Goal: Information Seeking & Learning: Learn about a topic

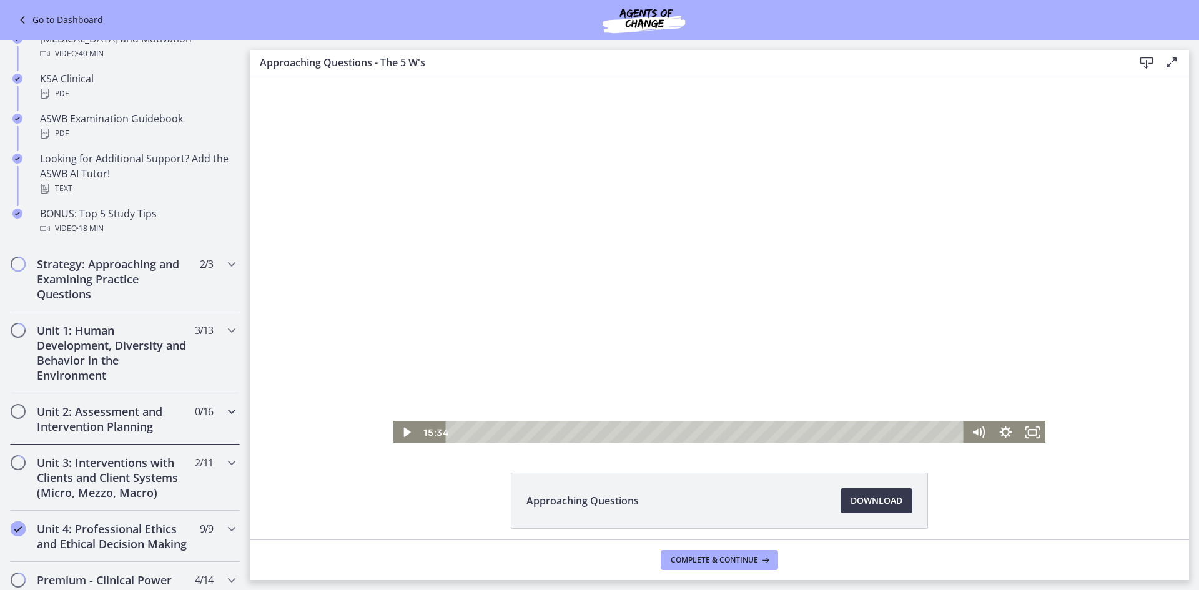
scroll to position [543, 0]
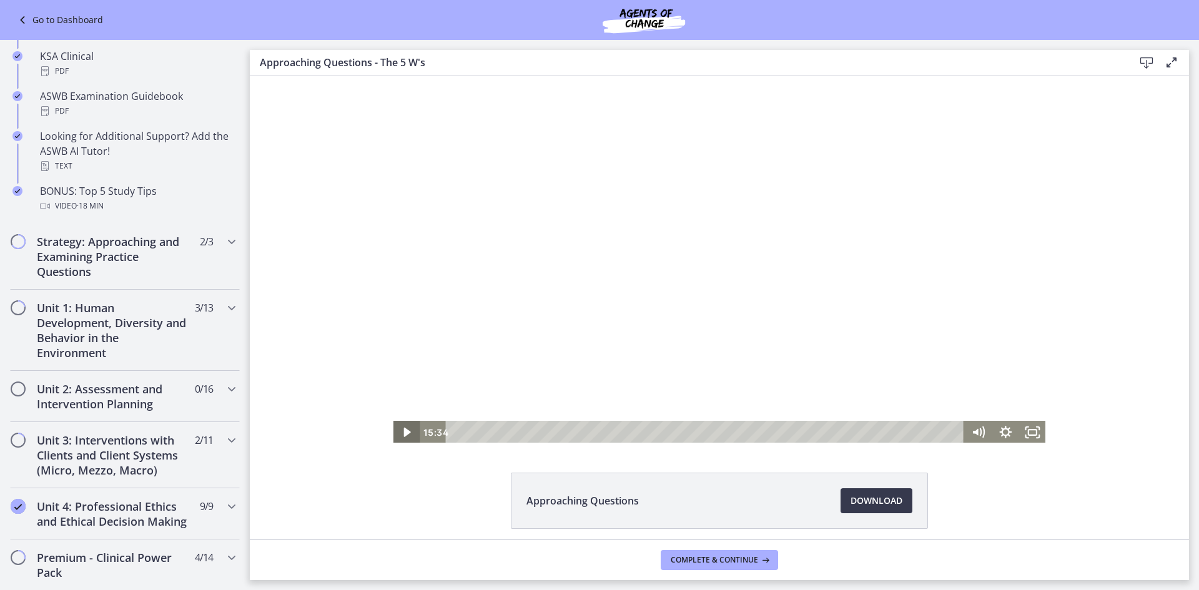
click at [403, 435] on icon "Play Video" at bounding box center [406, 432] width 27 height 23
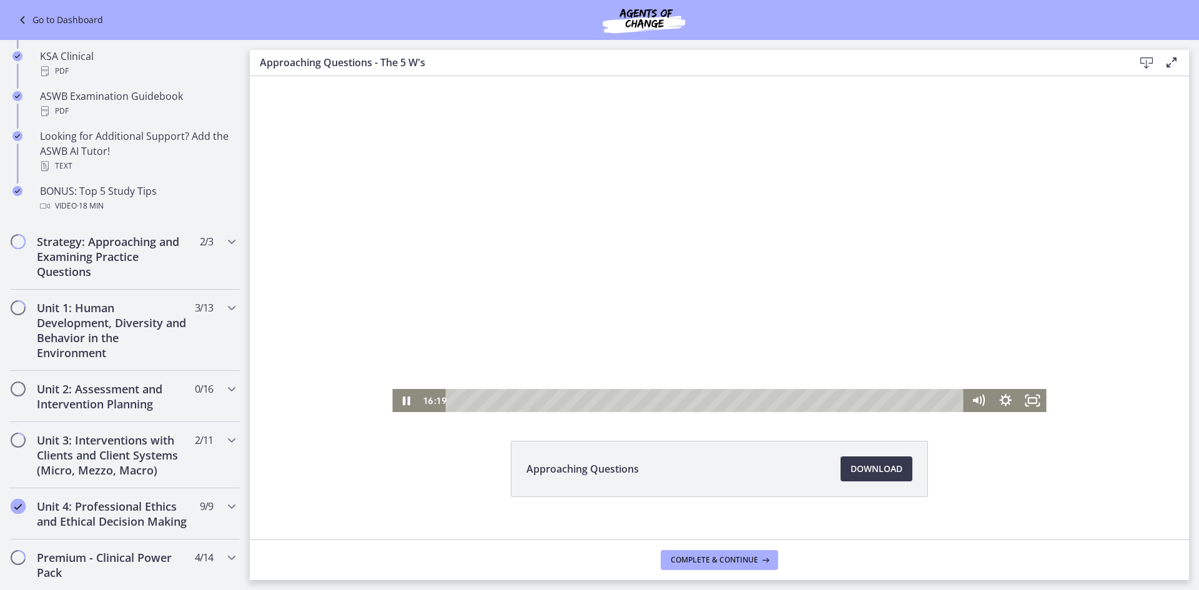
scroll to position [49, 0]
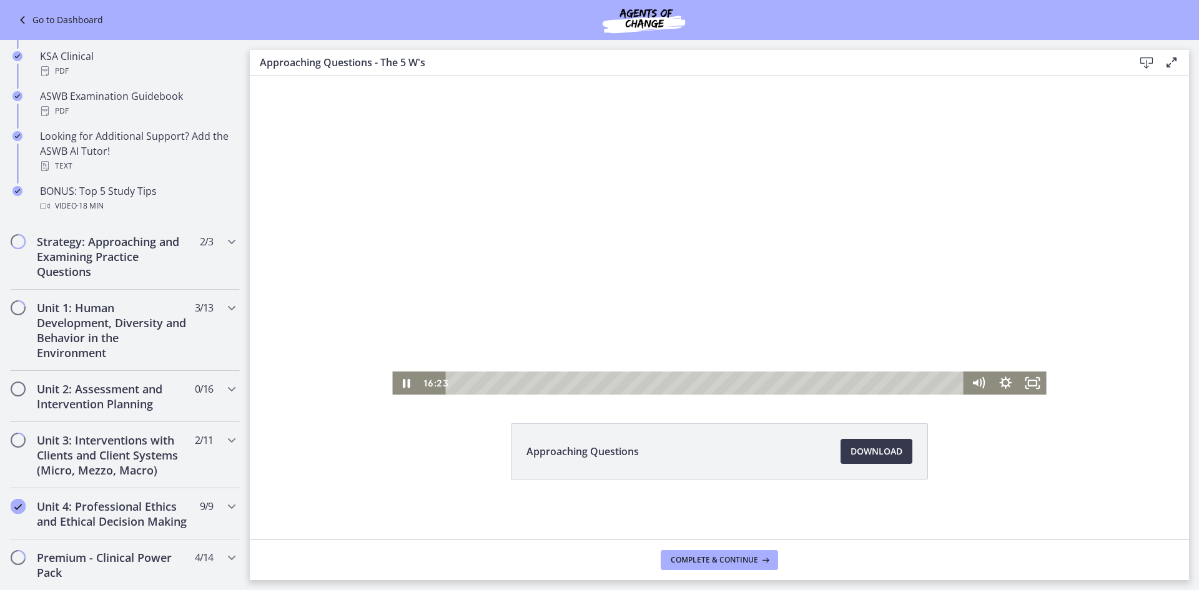
click at [1118, 151] on div "Click for sound @keyframes VOLUME_SMALL_WAVE_FLASH { 0% { opacity: 0; } 33% { o…" at bounding box center [719, 211] width 939 height 368
click at [672, 187] on div at bounding box center [719, 211] width 654 height 368
click at [409, 384] on icon "Play Video" at bounding box center [407, 382] width 32 height 27
click at [676, 178] on div at bounding box center [719, 211] width 654 height 368
click at [745, 357] on div at bounding box center [719, 211] width 654 height 368
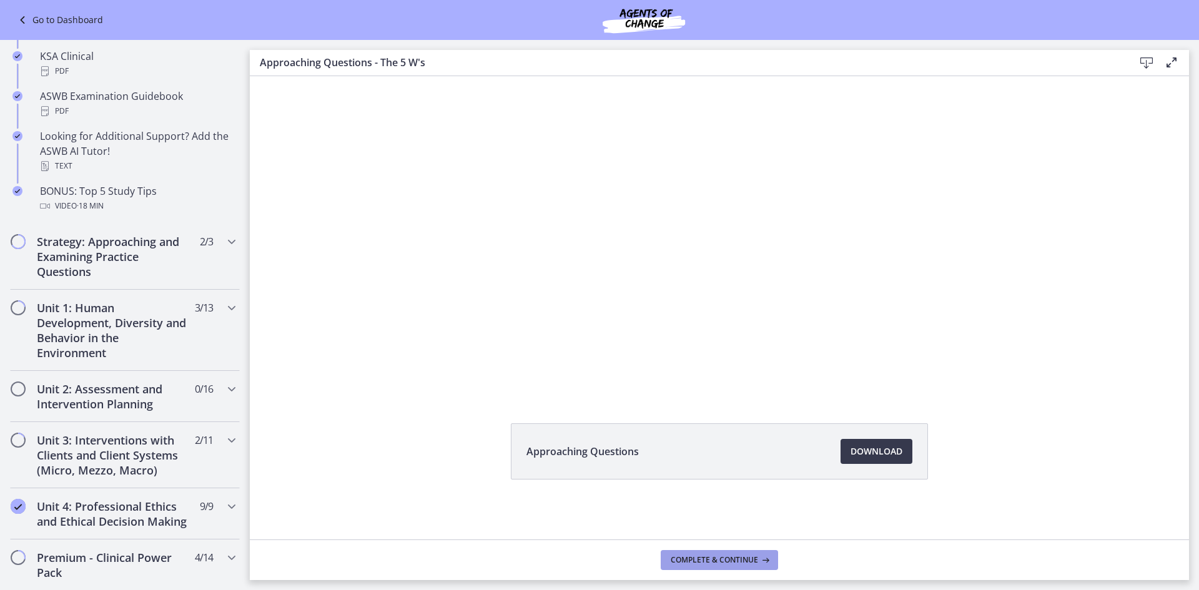
drag, startPoint x: 725, startPoint y: 550, endPoint x: 725, endPoint y: 560, distance: 10.0
click at [725, 560] on button "Complete & continue" at bounding box center [718, 560] width 117 height 20
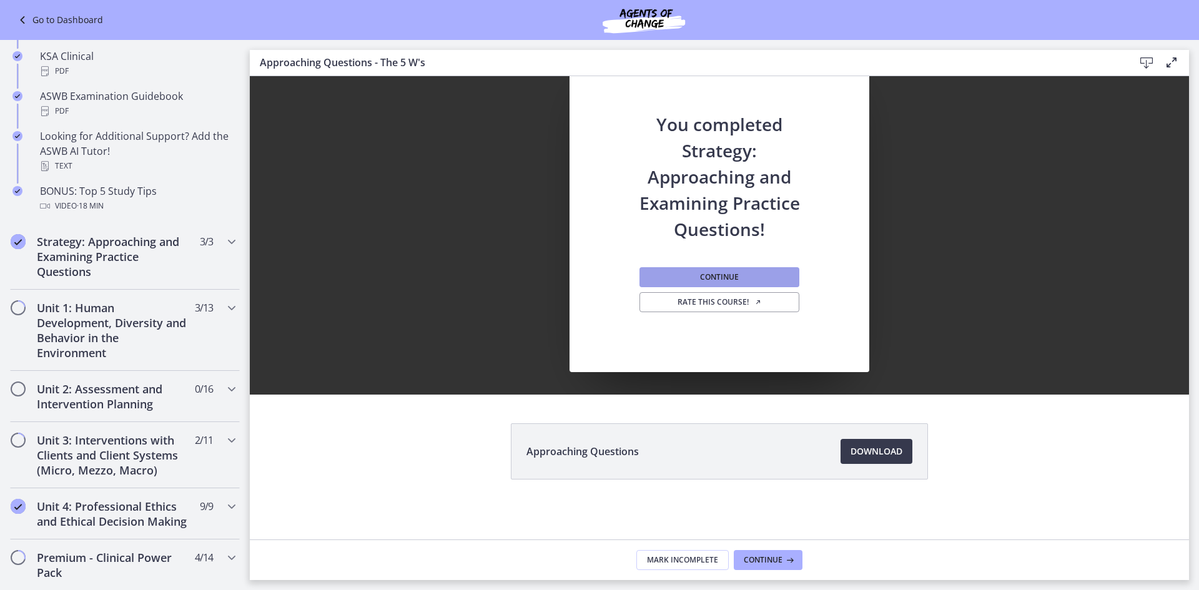
click at [739, 277] on button "Continue" at bounding box center [719, 277] width 160 height 20
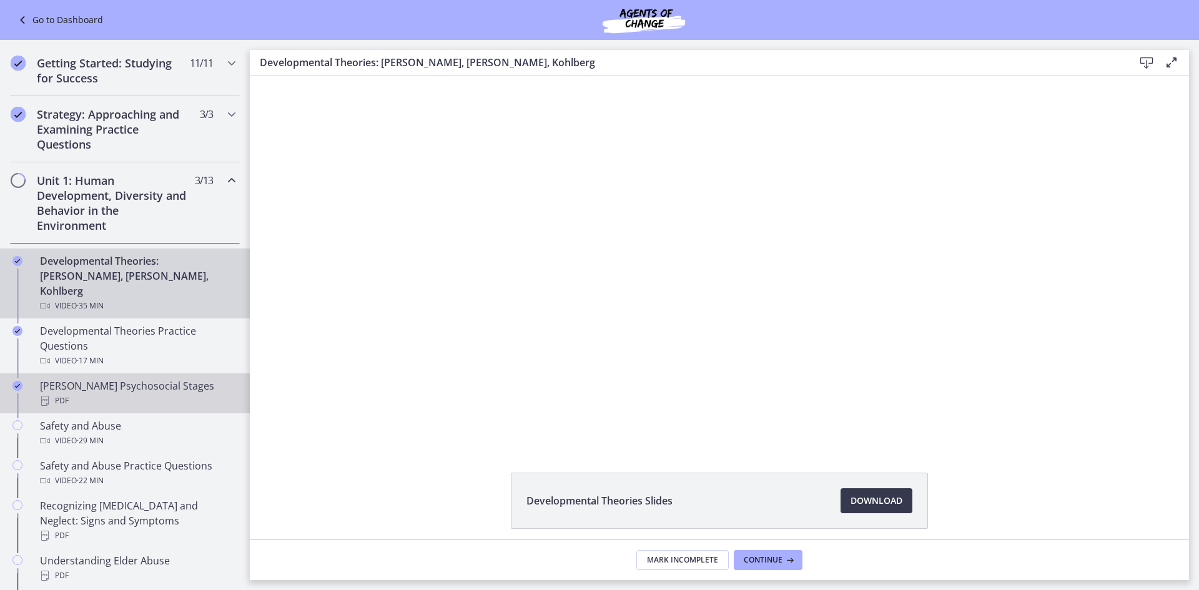
scroll to position [49, 0]
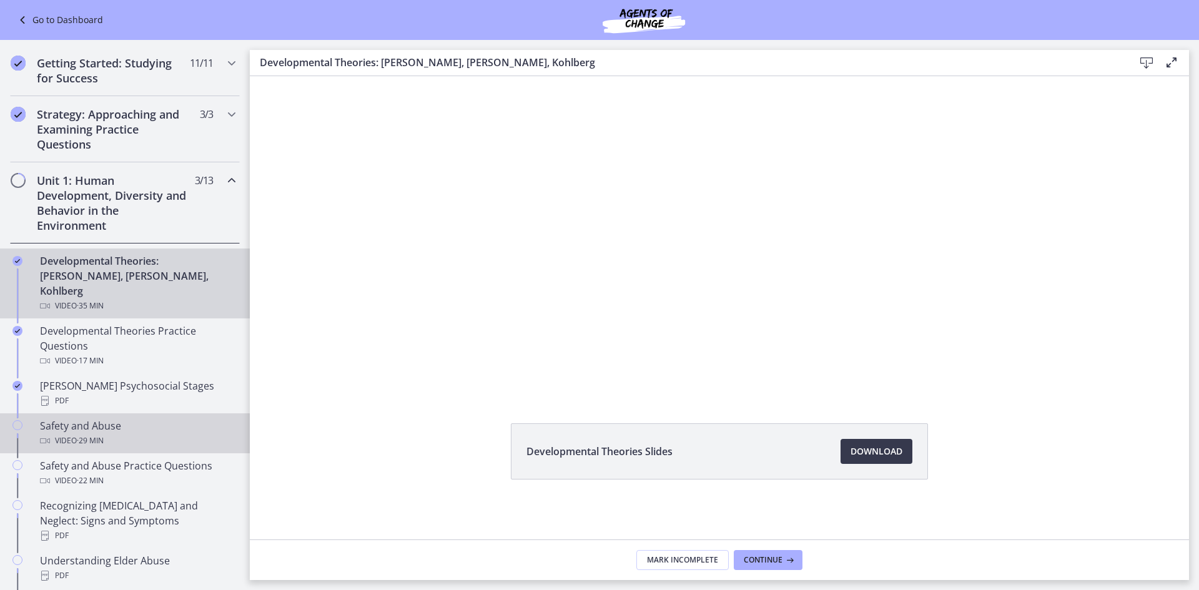
click at [46, 418] on div "Safety and Abuse Video · 29 min" at bounding box center [137, 433] width 195 height 30
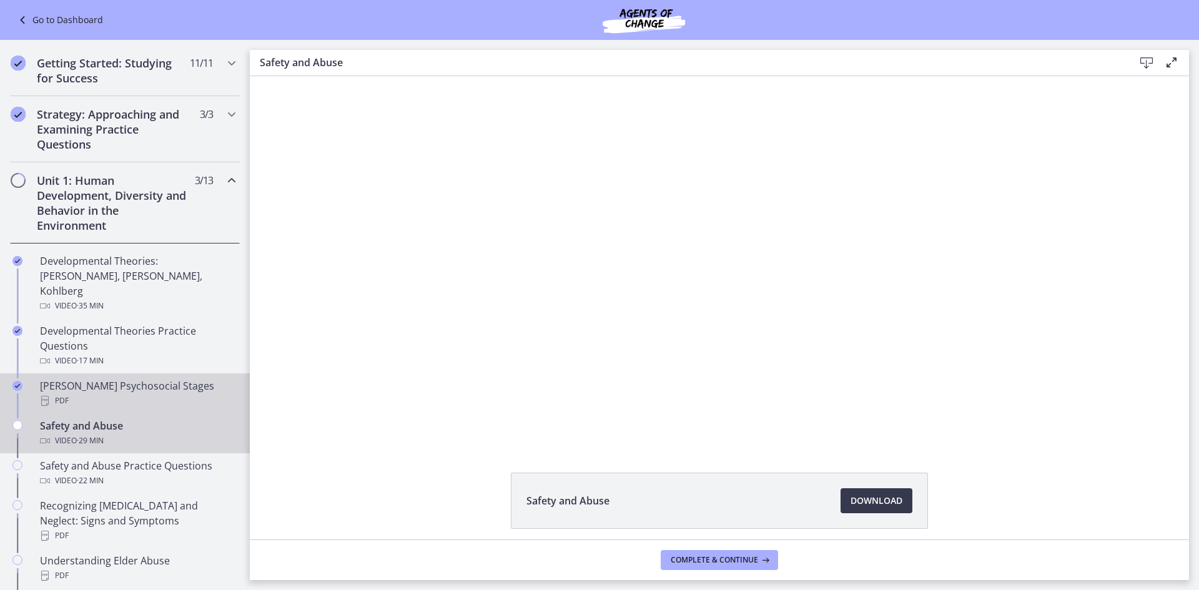
click at [131, 378] on div "[PERSON_NAME] Psychosocial Stages PDF" at bounding box center [137, 393] width 195 height 30
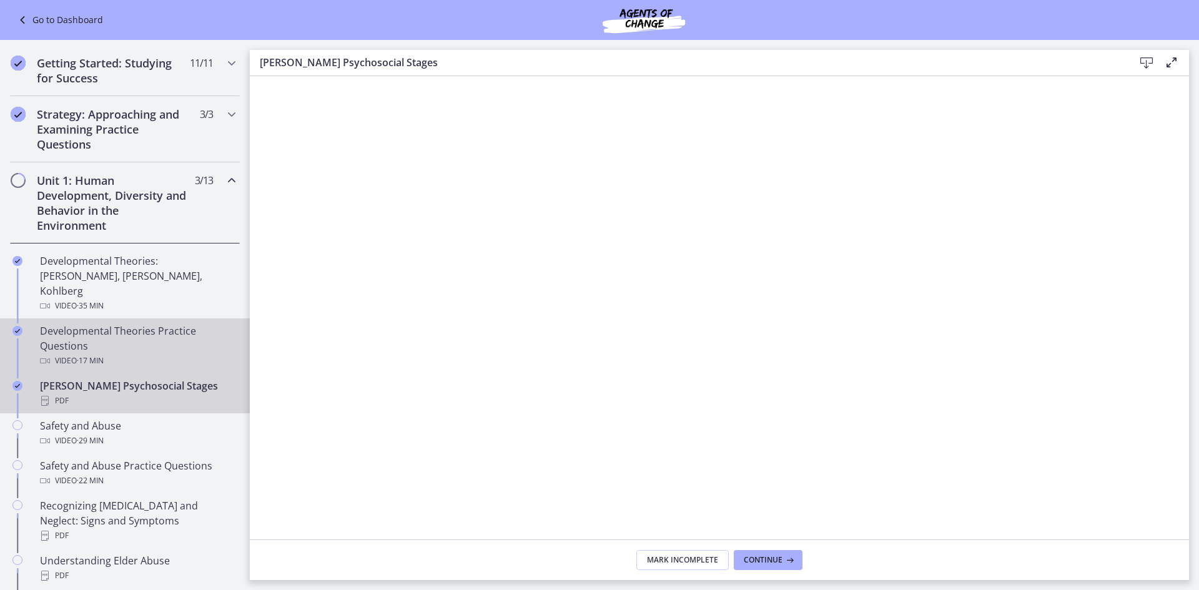
click at [129, 323] on div "Developmental Theories Practice Questions Video · 17 min" at bounding box center [137, 345] width 195 height 45
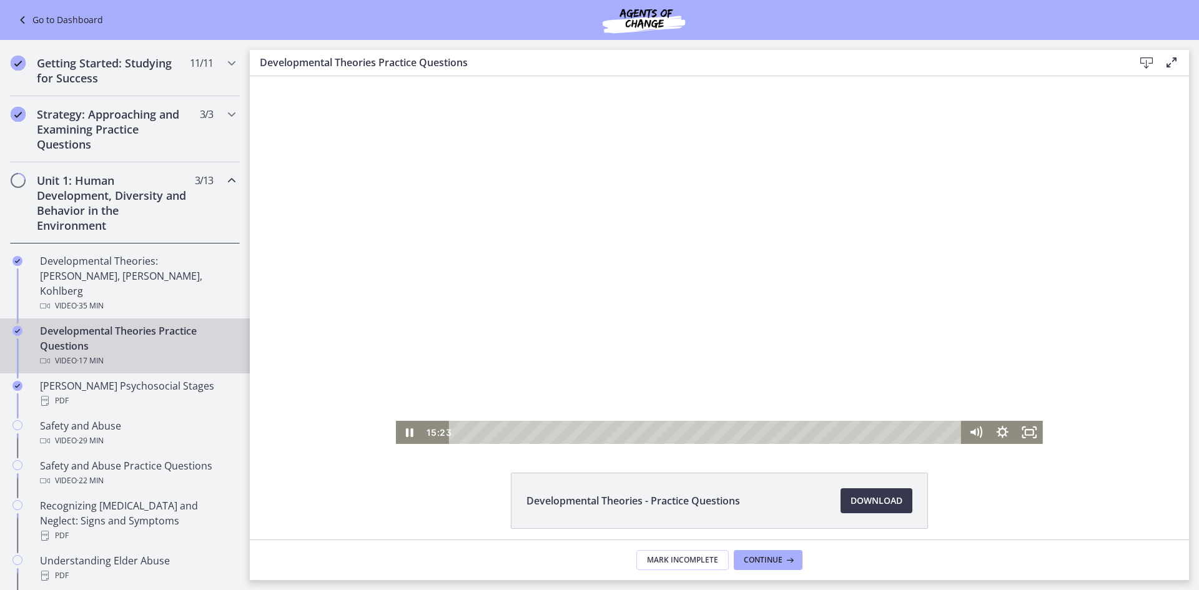
drag, startPoint x: 676, startPoint y: 357, endPoint x: 663, endPoint y: 348, distance: 16.1
click at [675, 356] on div at bounding box center [719, 260] width 647 height 368
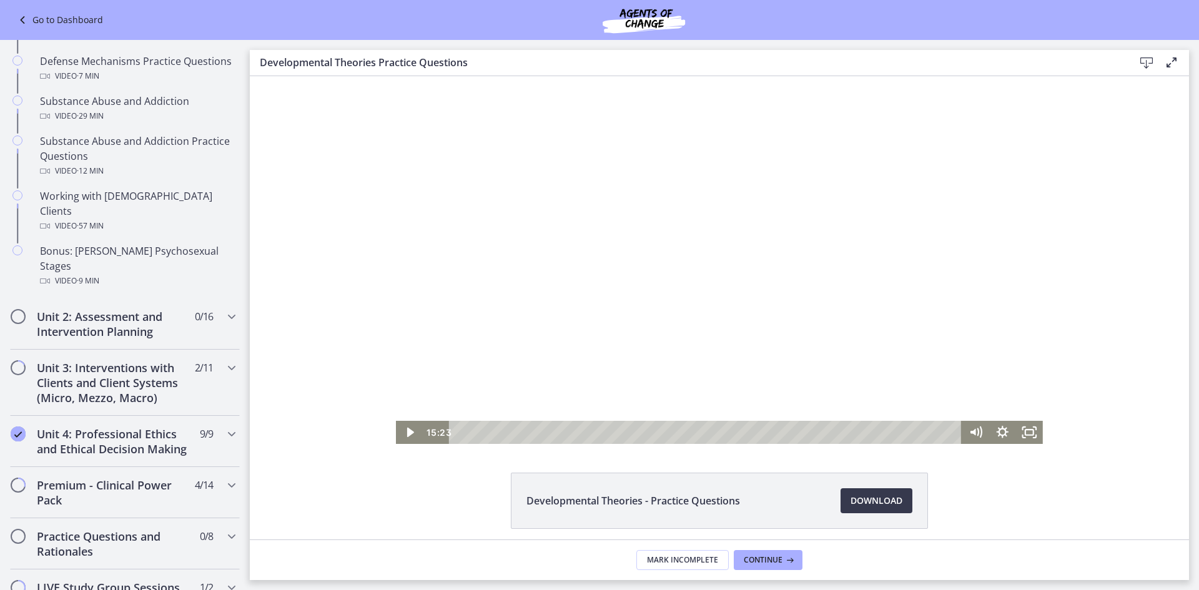
scroll to position [771, 0]
